Goal: Transaction & Acquisition: Download file/media

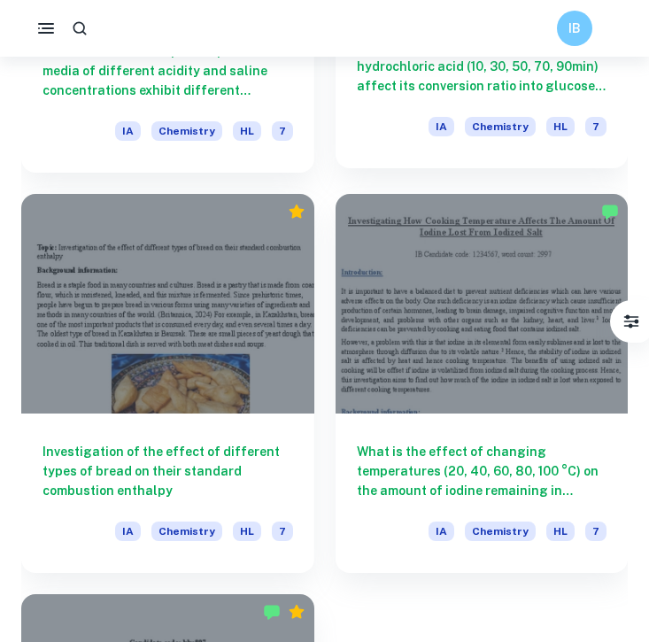
scroll to position [3168, 0]
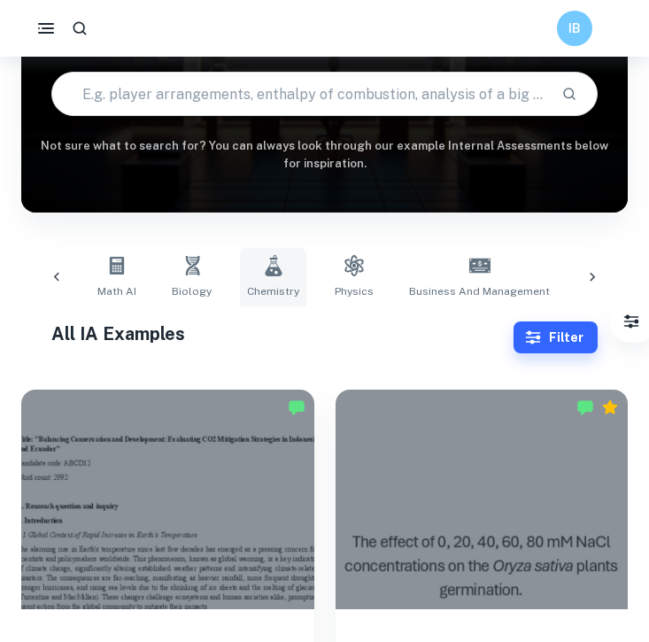
scroll to position [0, 72]
click at [353, 275] on icon at bounding box center [349, 265] width 21 height 21
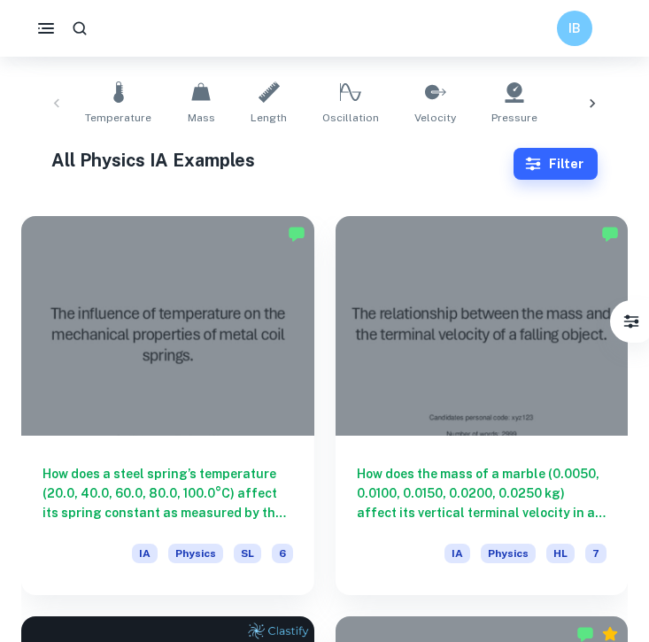
scroll to position [399, 0]
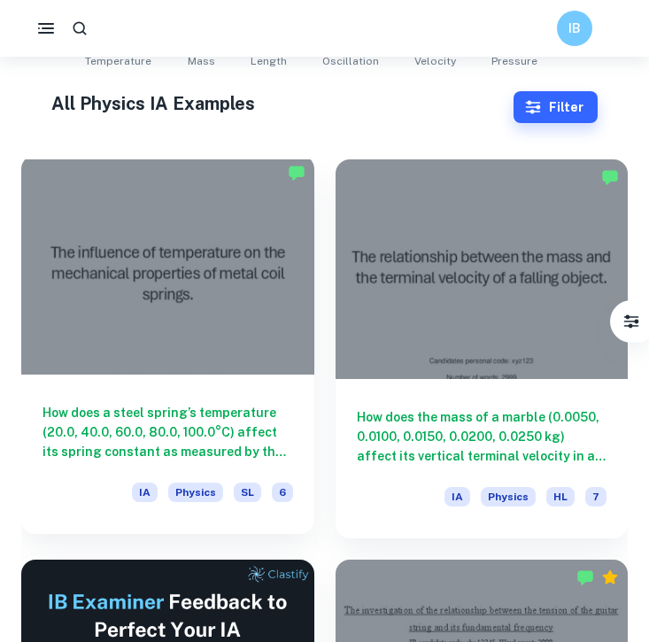
click at [237, 432] on h6 "How does a steel spring’s temperature (20.0, 40.0, 60.0, 80.0, 100.0°C) affect …" at bounding box center [168, 432] width 251 height 58
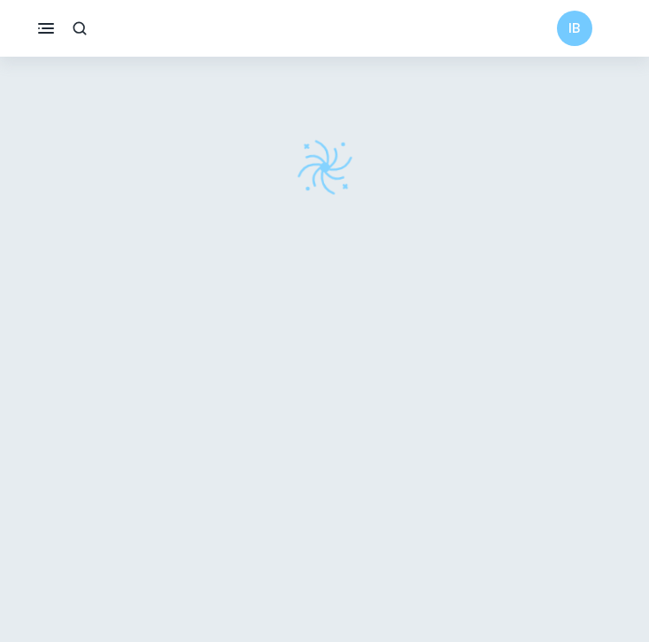
scroll to position [57, 0]
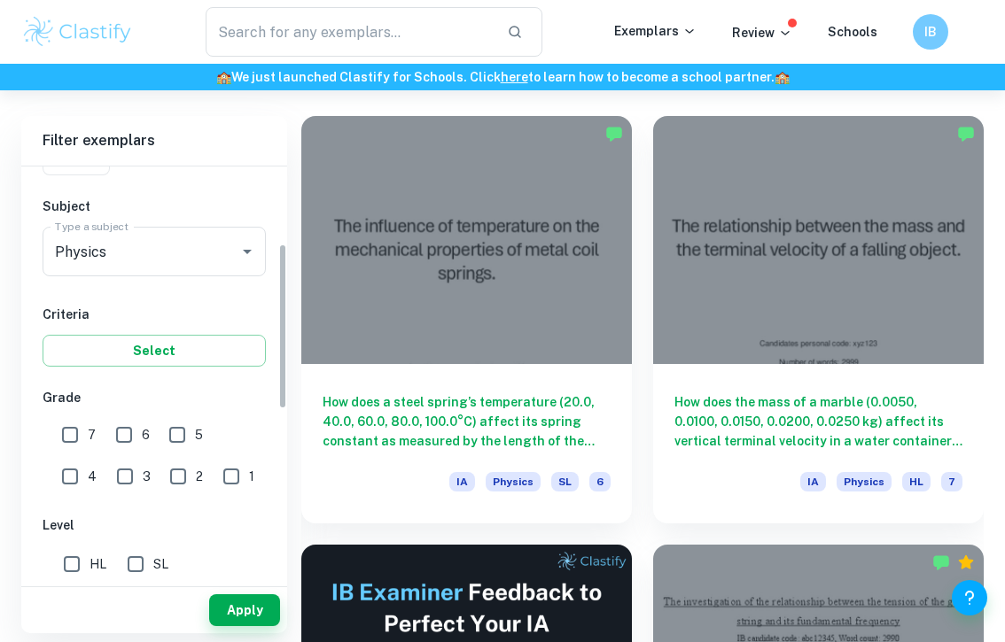
scroll to position [191, 0]
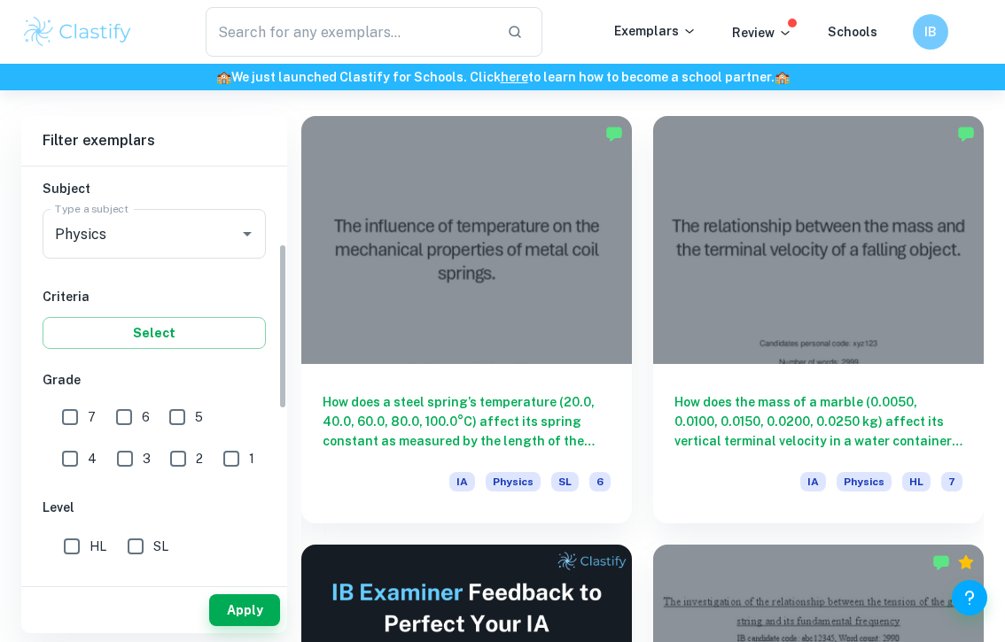
click at [78, 408] on input "7" at bounding box center [69, 417] width 35 height 35
checkbox input "true"
click at [80, 550] on input "HL" at bounding box center [71, 546] width 35 height 35
checkbox input "true"
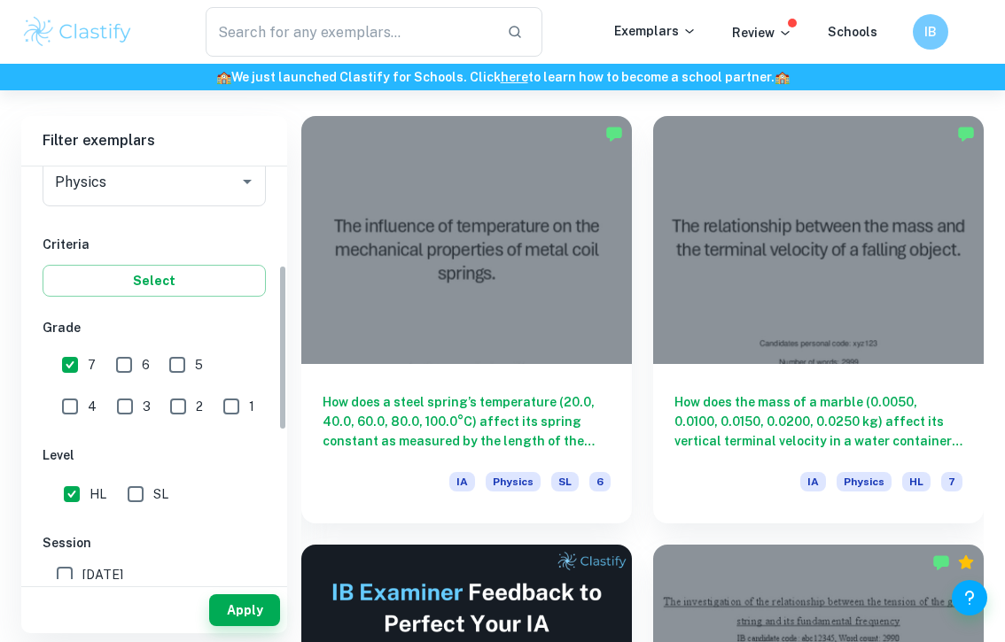
scroll to position [310, 0]
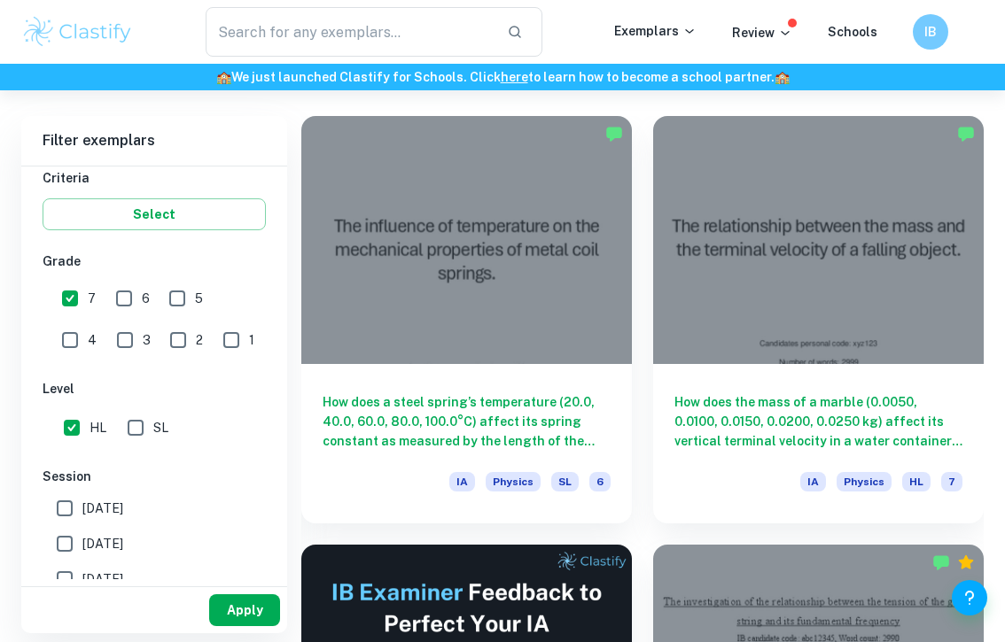
click at [222, 605] on button "Apply" at bounding box center [244, 611] width 71 height 32
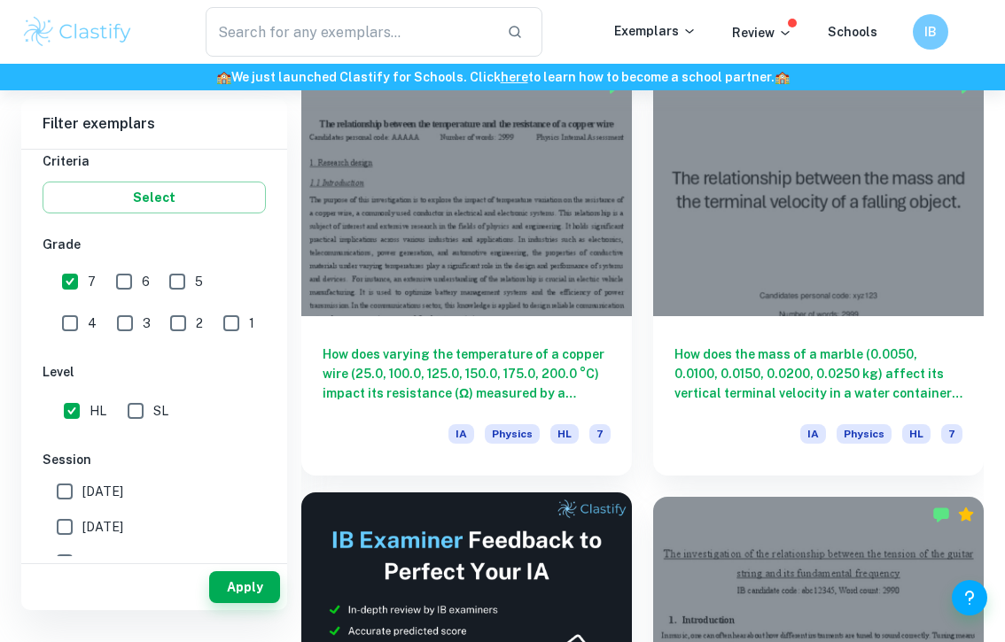
scroll to position [475, 0]
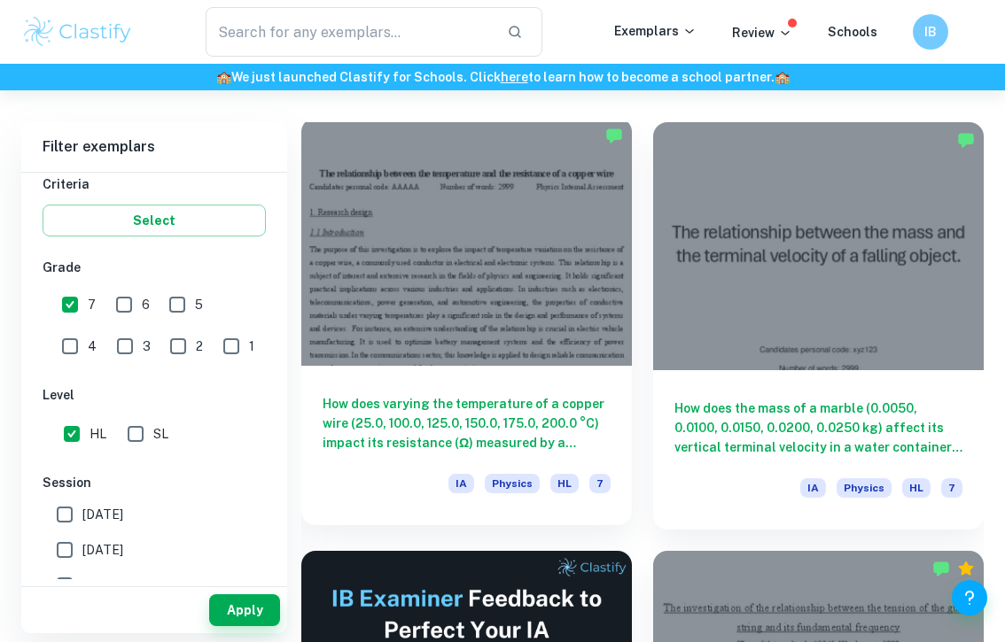
click at [483, 361] on div at bounding box center [466, 242] width 330 height 248
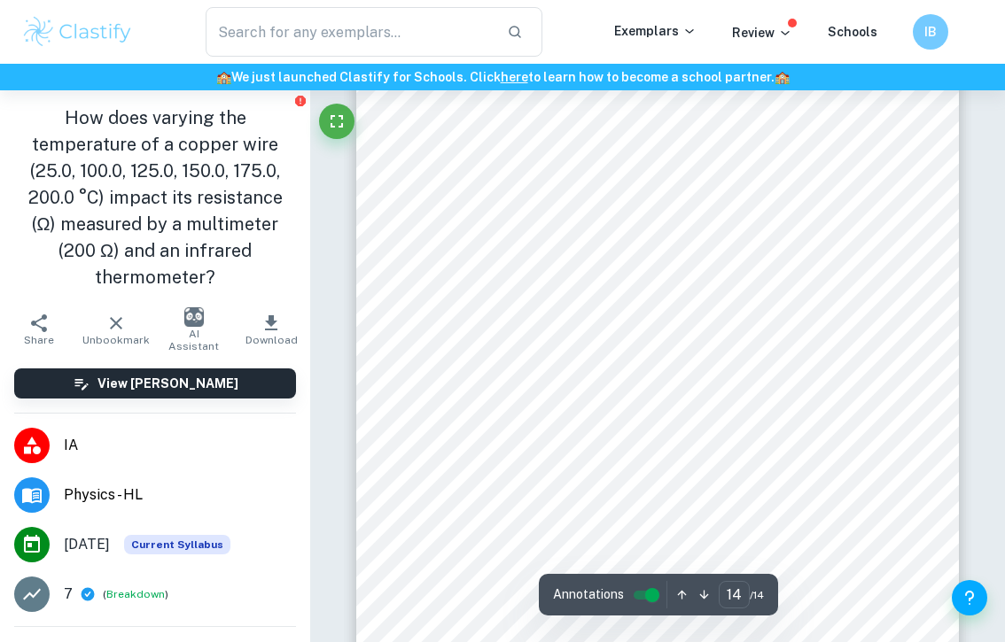
scroll to position [11493, 0]
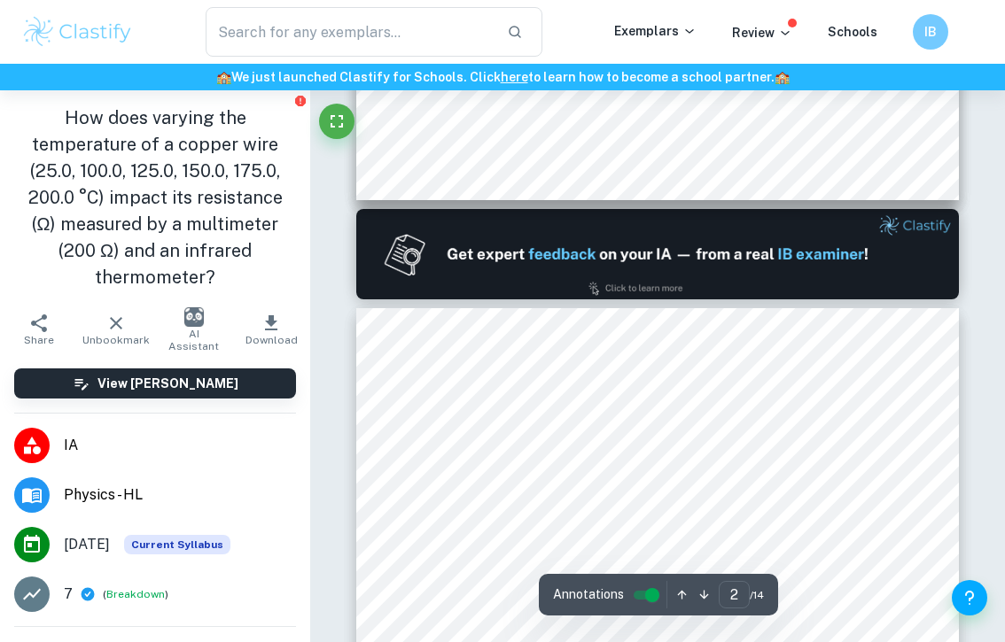
type input "1"
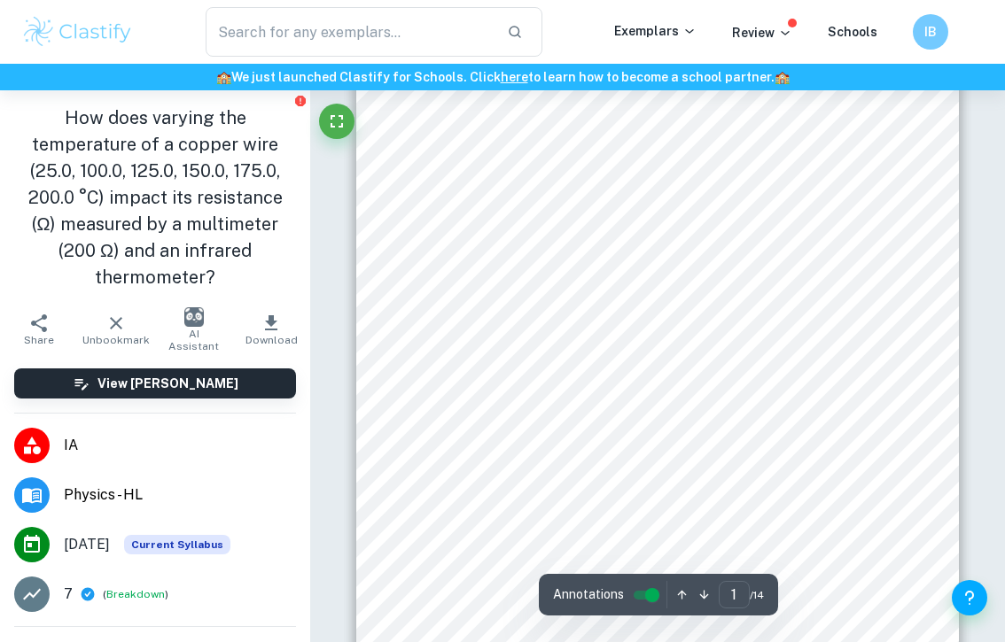
scroll to position [0, 0]
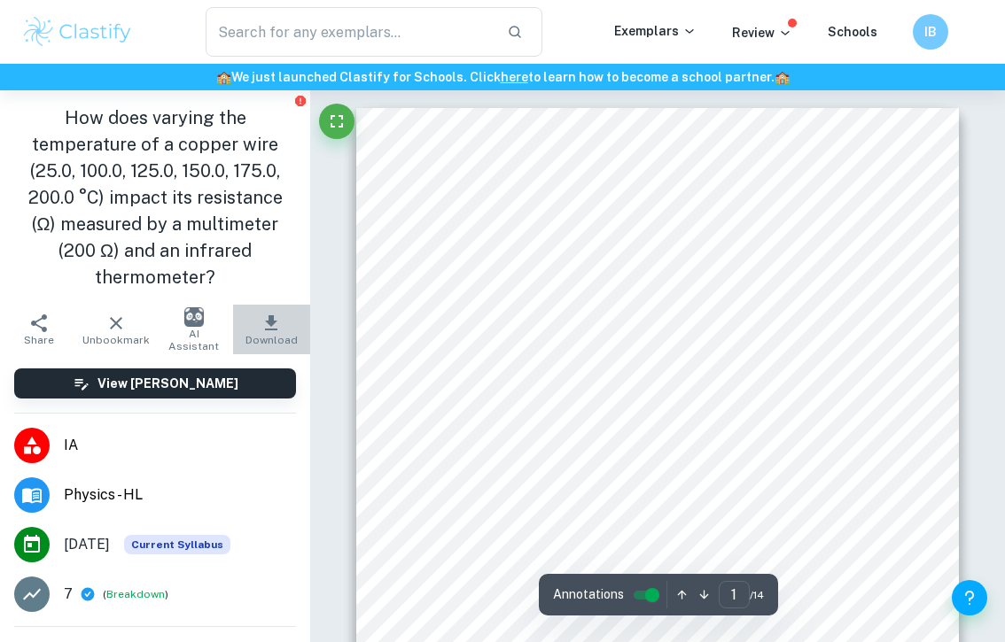
click at [261, 313] on icon "button" at bounding box center [270, 323] width 21 height 21
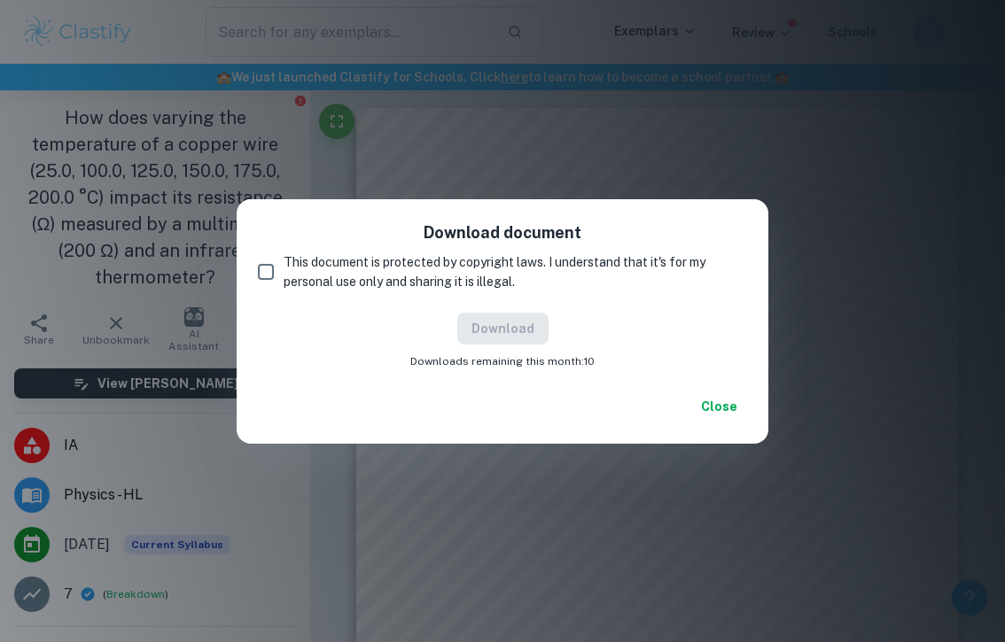
click at [270, 268] on input "This document is protected by copyright laws. I understand that it's for my per…" at bounding box center [265, 271] width 35 height 35
checkbox input "true"
click at [515, 323] on button "Download" at bounding box center [502, 329] width 91 height 32
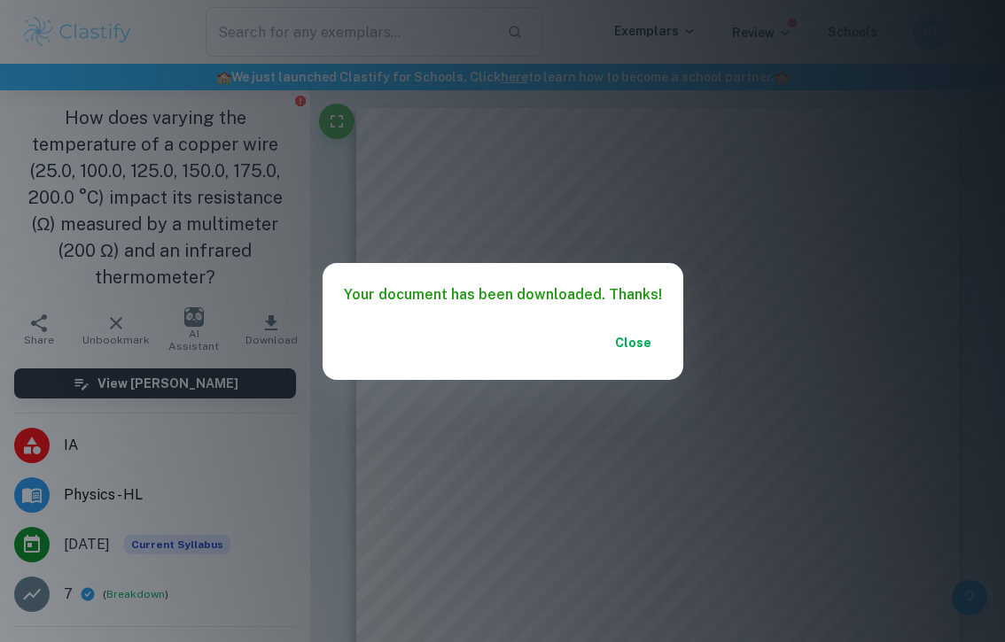
click at [649, 375] on div "Your document has been downloaded. Thanks! Close" at bounding box center [502, 321] width 1005 height 642
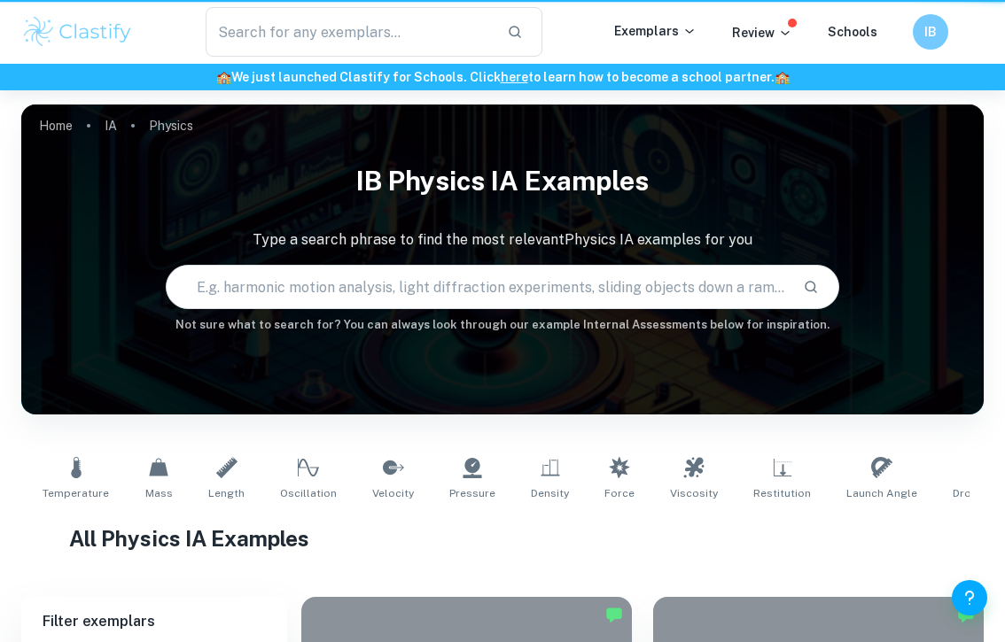
scroll to position [475, 0]
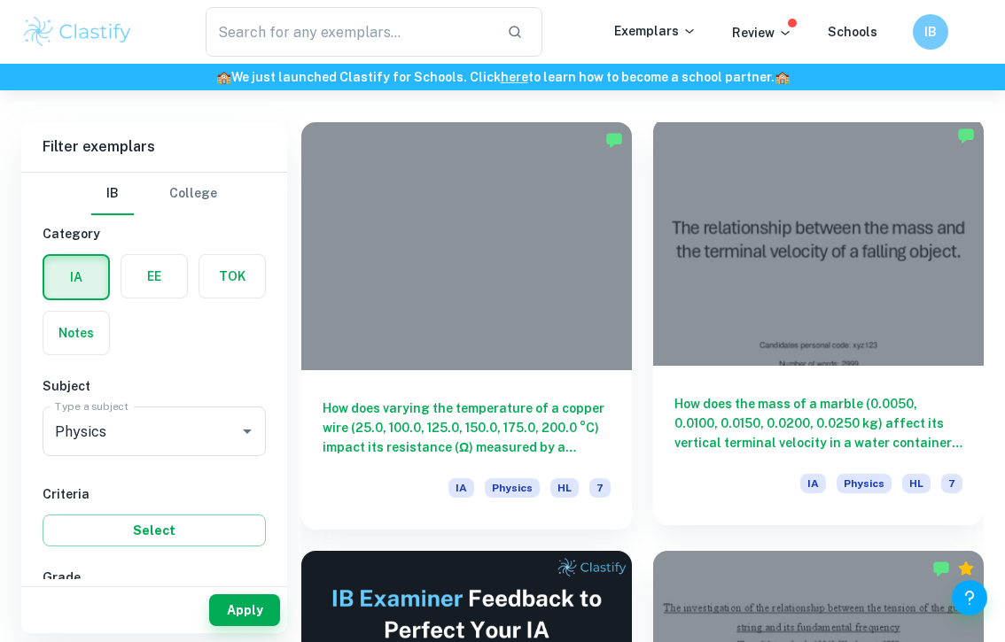
click at [649, 410] on h6 "How does the mass of a marble (0.0050, 0.0100, 0.0150, 0.0200, 0.0250 kg) affec…" at bounding box center [818, 423] width 288 height 58
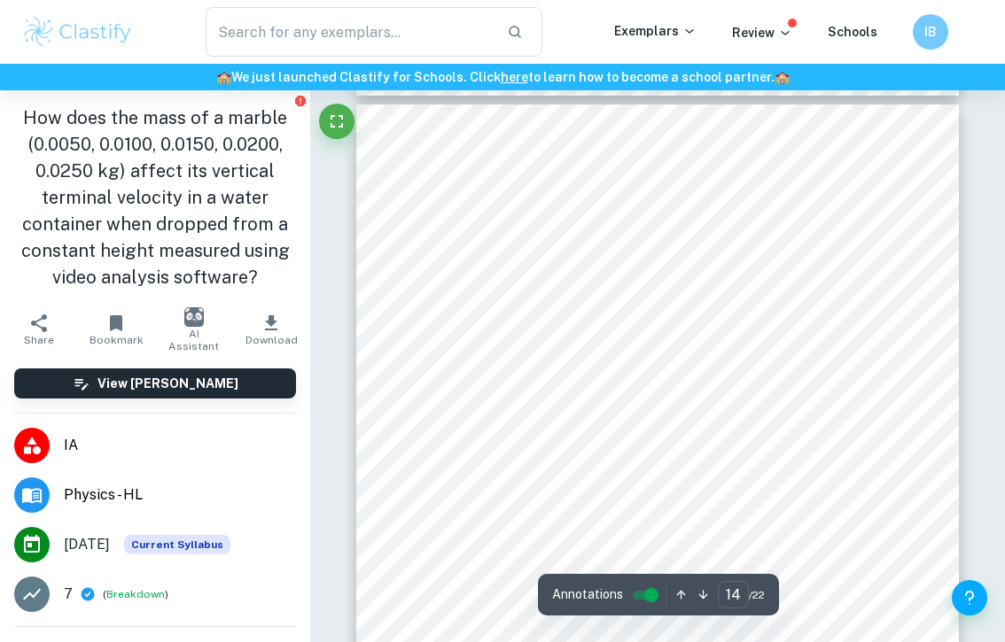
type input "13"
click at [273, 323] on icon "button" at bounding box center [271, 322] width 12 height 15
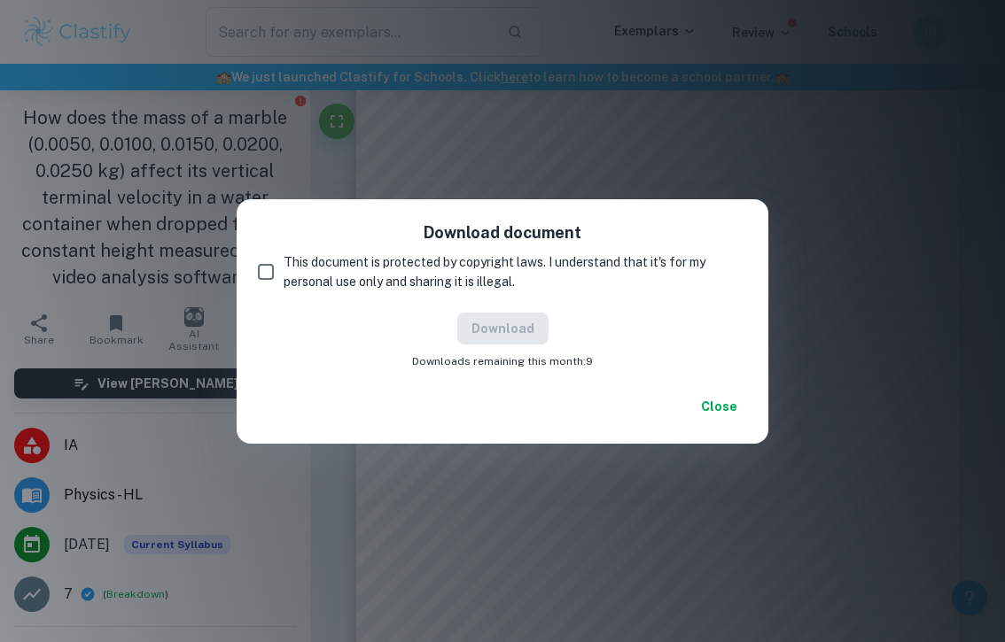
click at [268, 271] on input "This document is protected by copyright laws. I understand that it's for my per…" at bounding box center [265, 271] width 35 height 35
checkbox input "true"
click at [521, 330] on button "Download" at bounding box center [502, 329] width 91 height 32
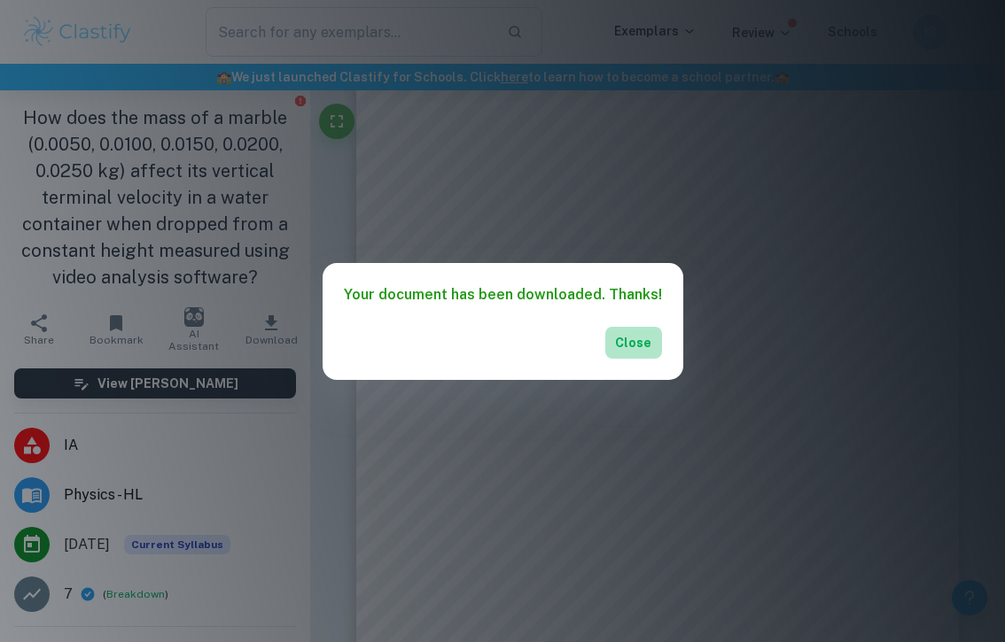
click at [620, 346] on button "Close" at bounding box center [633, 343] width 57 height 32
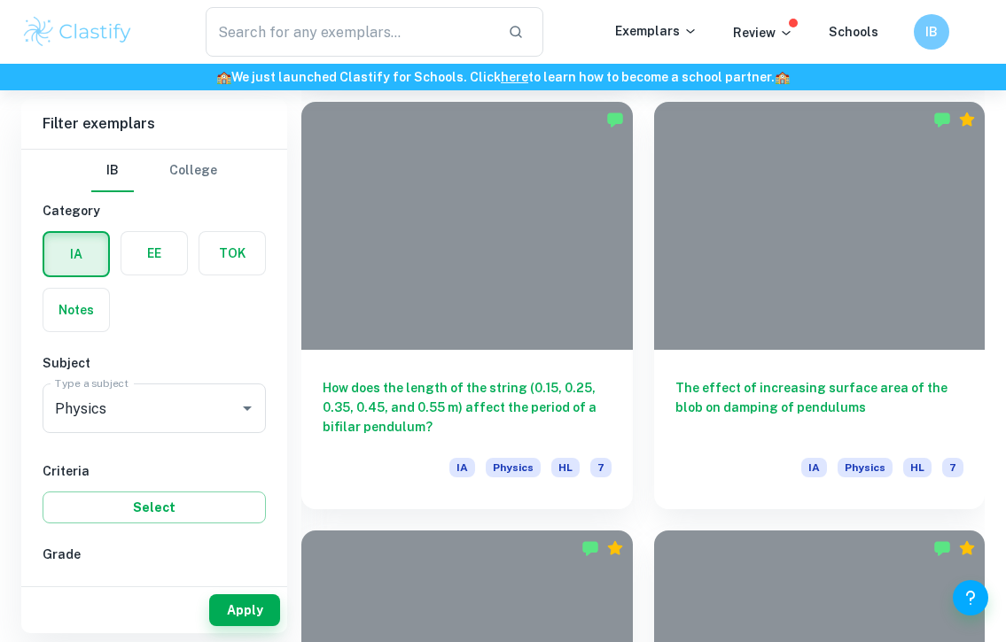
scroll to position [2304, 0]
